Goal: Find specific page/section: Find specific page/section

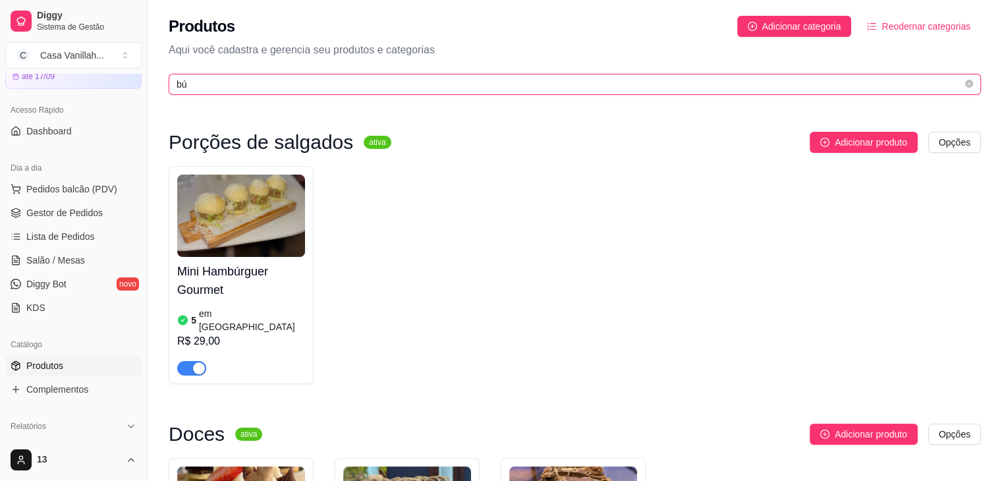
click at [364, 86] on input "bú" at bounding box center [570, 84] width 786 height 14
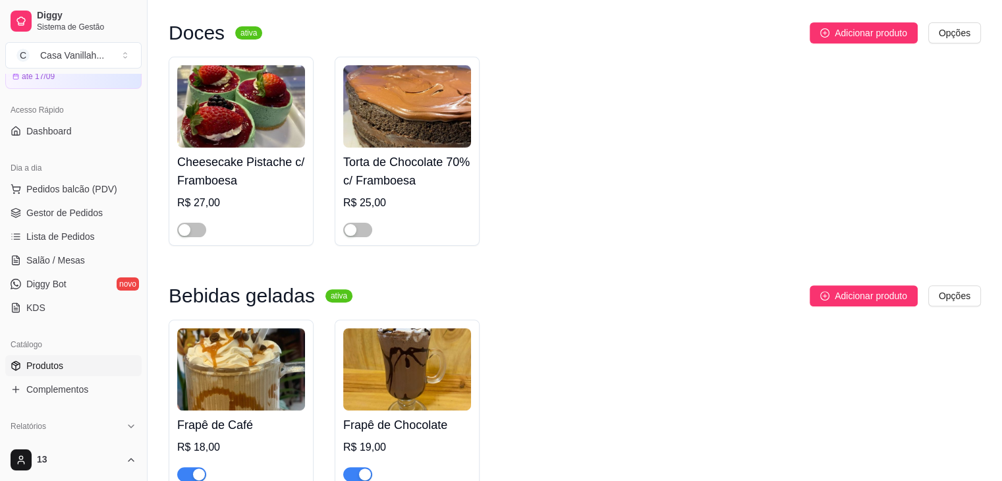
scroll to position [395, 0]
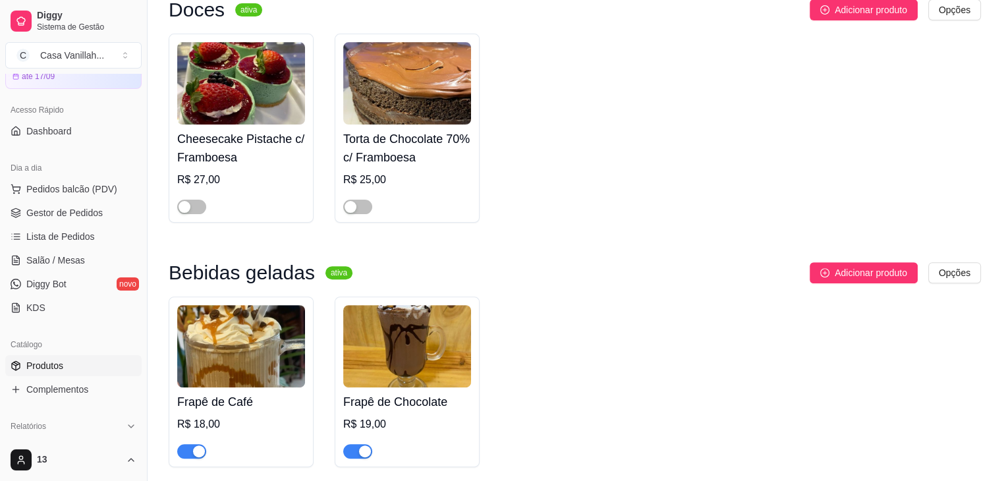
click at [363, 451] on div "button" at bounding box center [365, 452] width 12 height 12
click at [540, 343] on div "Frapê de Café R$ 18,00 Frapê de Chocolate R$ 19,00" at bounding box center [575, 382] width 813 height 171
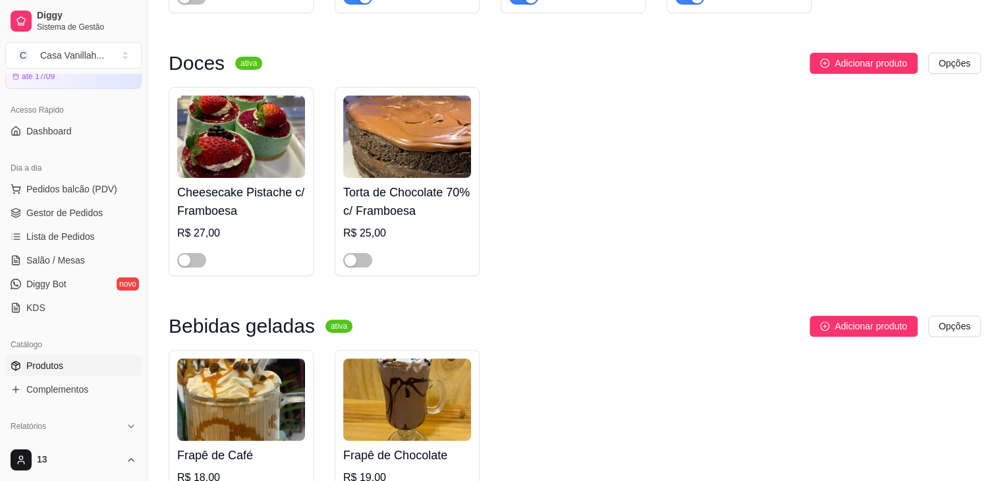
scroll to position [0, 0]
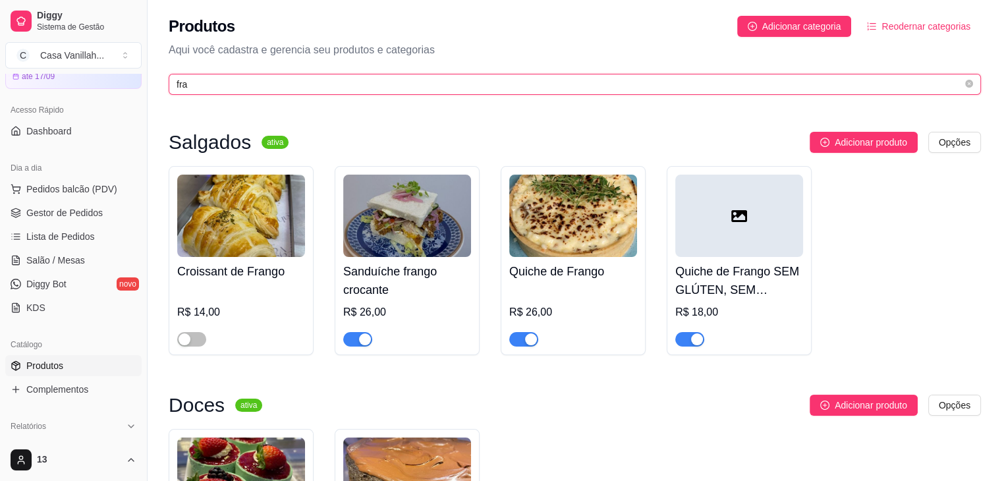
click at [466, 78] on input "fra" at bounding box center [570, 84] width 786 height 14
click at [464, 79] on input "fra" at bounding box center [570, 84] width 786 height 14
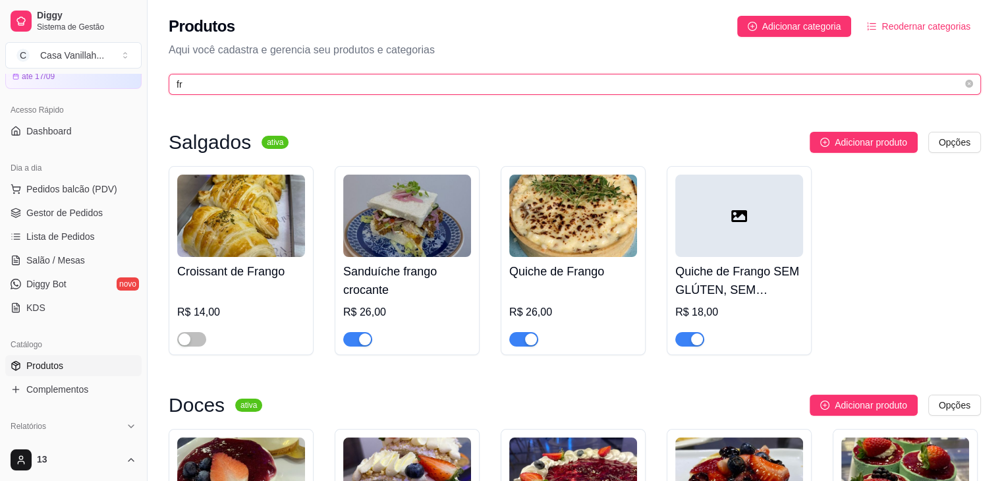
type input "f"
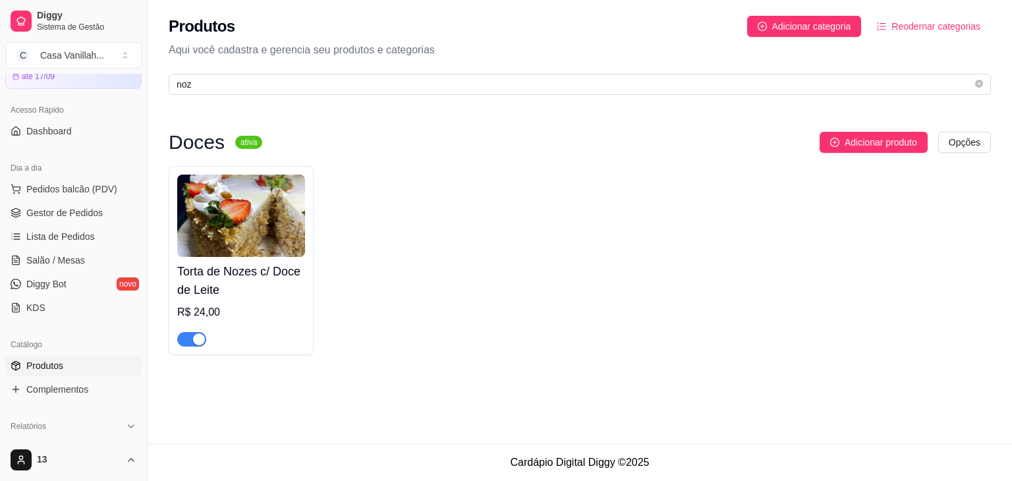
click at [190, 341] on span "button" at bounding box center [191, 339] width 29 height 14
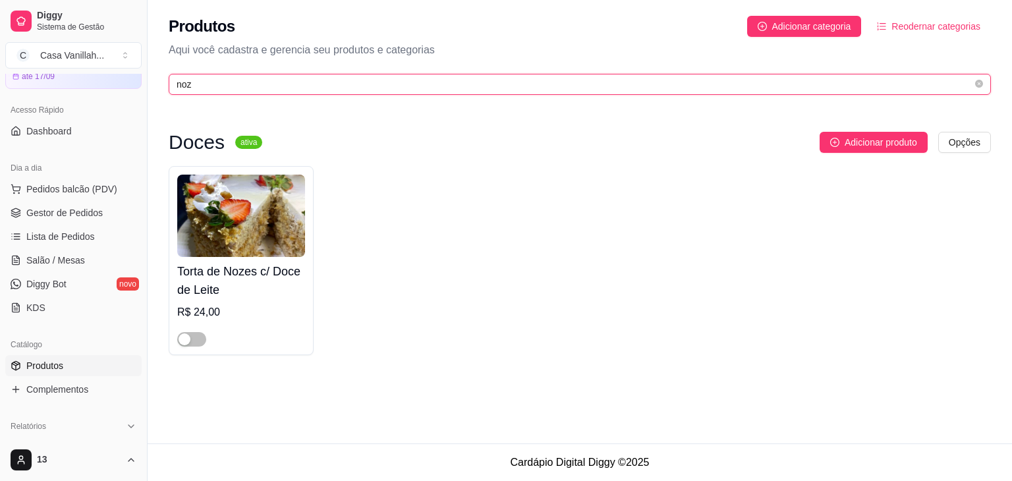
click at [291, 80] on input "noz" at bounding box center [575, 84] width 796 height 14
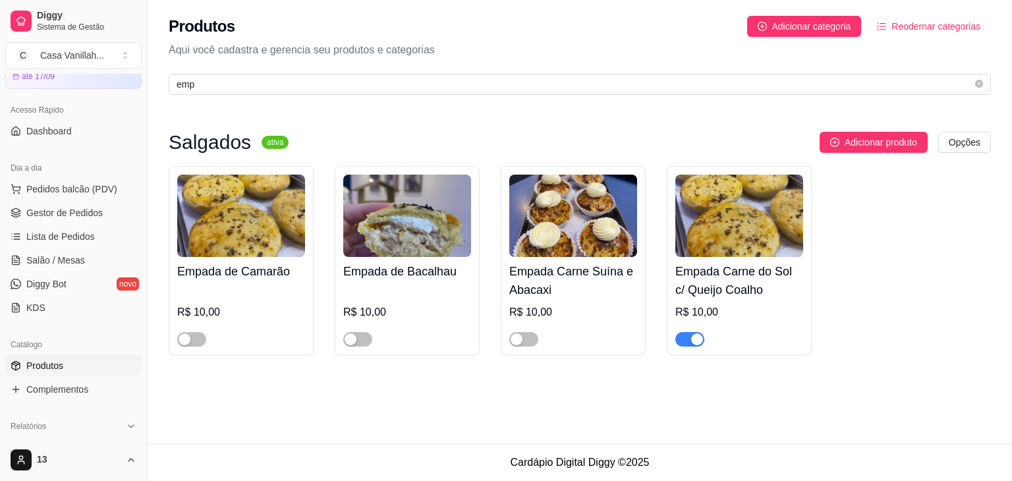
click at [691, 335] on div "button" at bounding box center [697, 339] width 12 height 12
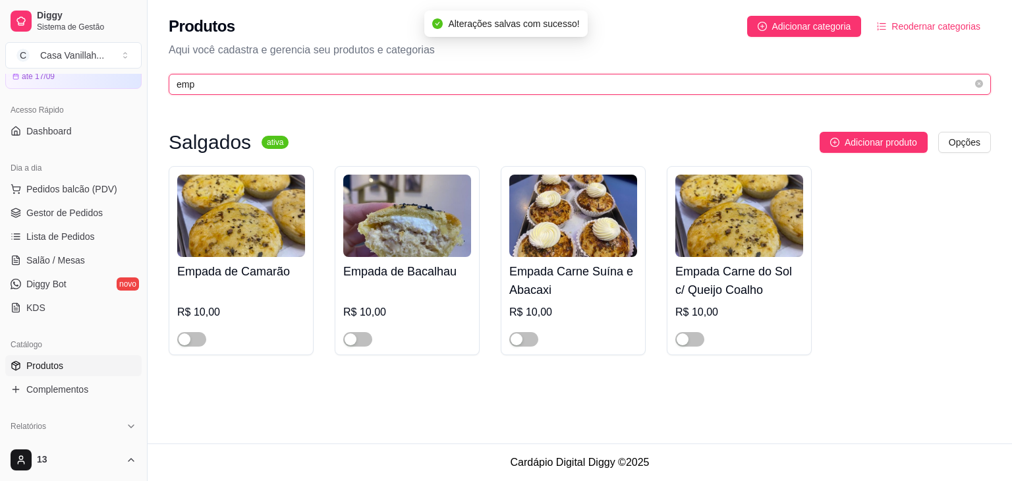
click at [382, 88] on input "emp" at bounding box center [575, 84] width 796 height 14
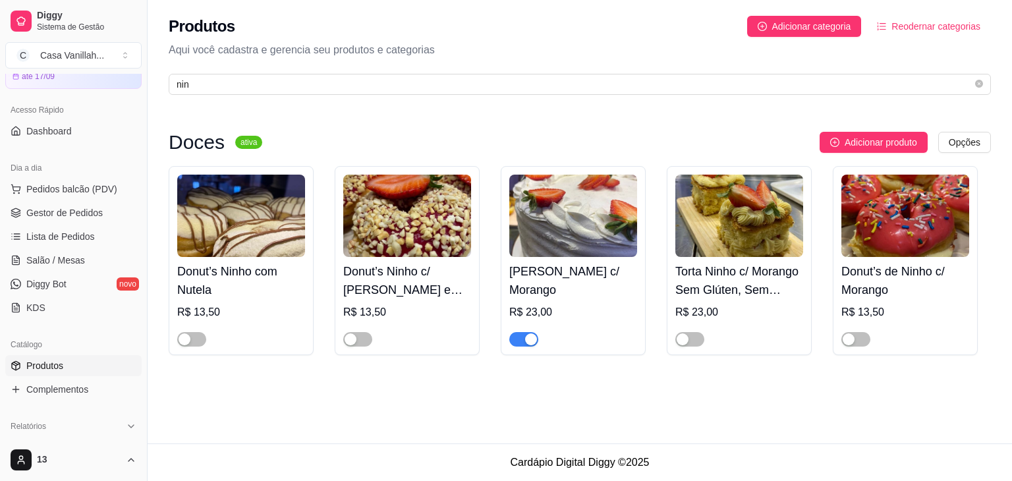
click at [523, 343] on span "button" at bounding box center [523, 339] width 29 height 14
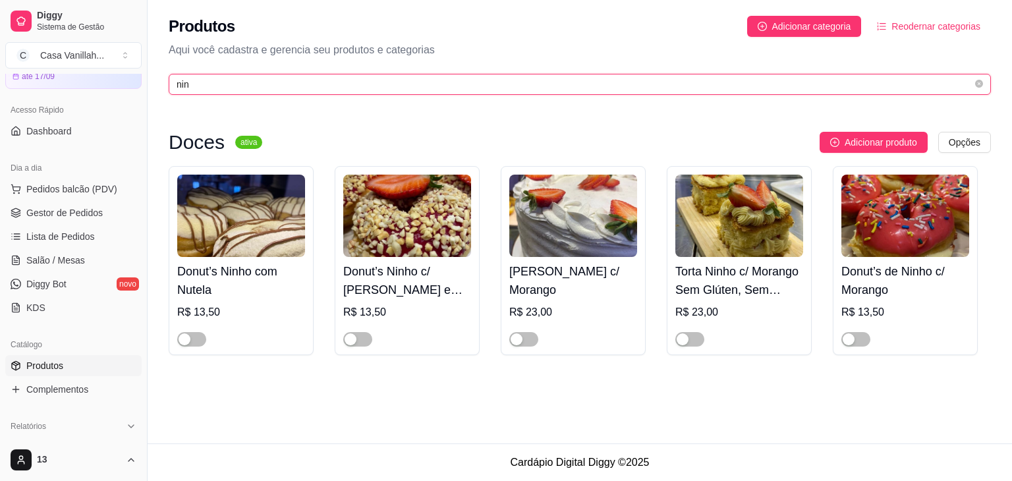
click at [413, 88] on input "nin" at bounding box center [575, 84] width 796 height 14
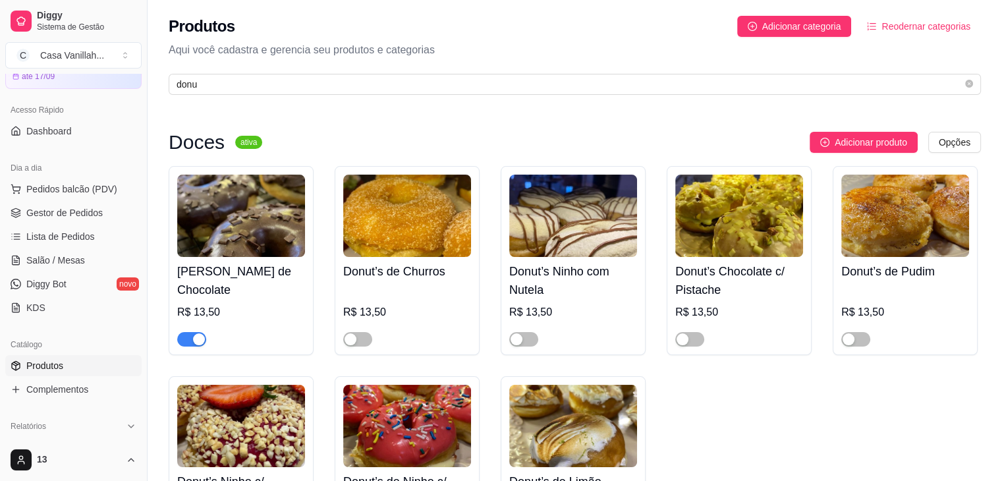
click at [196, 345] on div "button" at bounding box center [199, 339] width 12 height 12
click at [190, 341] on div "button" at bounding box center [185, 339] width 12 height 12
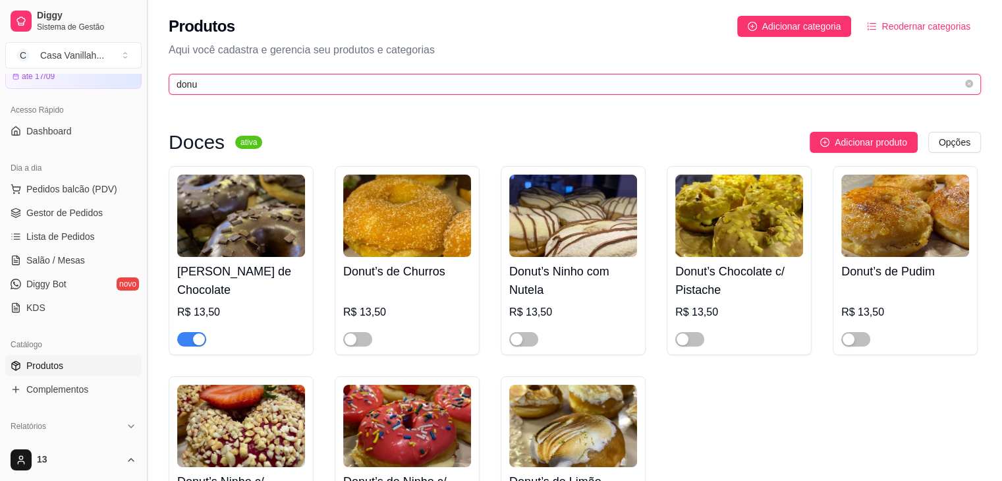
drag, startPoint x: 200, startPoint y: 82, endPoint x: 150, endPoint y: 62, distance: 53.8
click at [150, 62] on div "Diggy Sistema de Gestão C Casa Vanillah ... Loja aberta Diggy Pro até 17/09 Ace…" at bounding box center [501, 316] width 1002 height 632
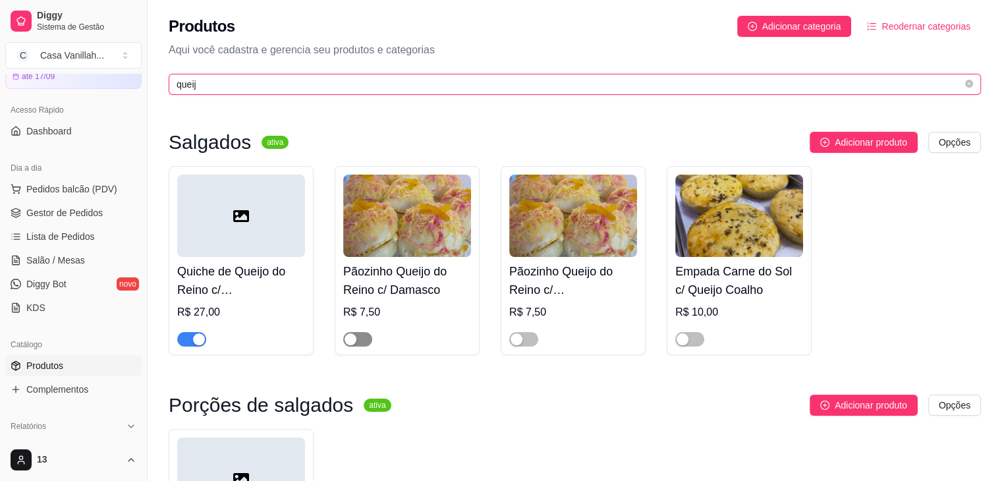
type input "queij"
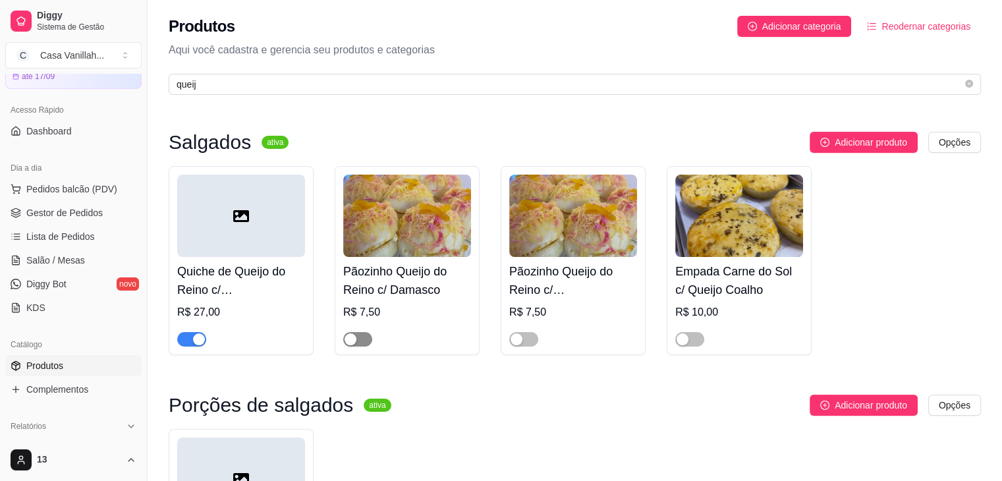
click at [364, 336] on span "button" at bounding box center [357, 339] width 29 height 14
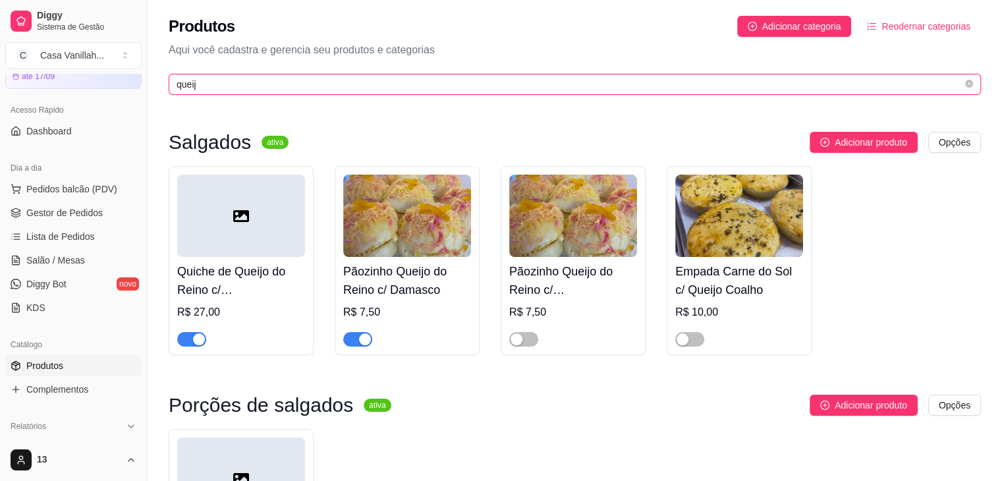
drag, startPoint x: 200, startPoint y: 86, endPoint x: 87, endPoint y: 71, distance: 114.3
click at [87, 71] on div "Diggy Sistema de Gestão C Casa Vanillah ... Loja aberta Diggy Pro até 17/09 Ace…" at bounding box center [501, 474] width 1002 height 948
